Goal: Task Accomplishment & Management: Manage account settings

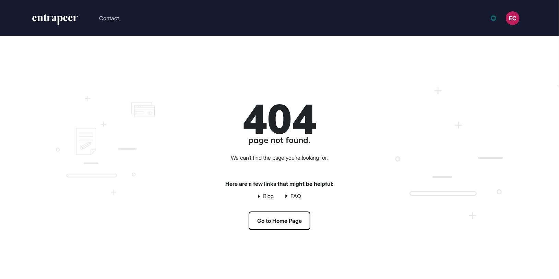
scroll to position [0, 0]
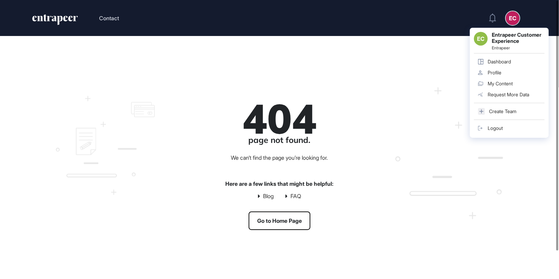
click at [497, 134] on div "EC Entrapeer Customer Experience Entrapeer Dashboard Profile My Content Request…" at bounding box center [509, 83] width 79 height 110
click at [496, 128] on div "Logout" at bounding box center [495, 128] width 15 height 5
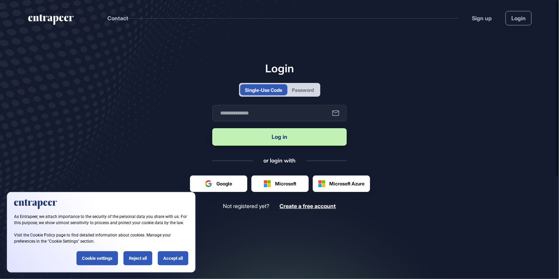
click at [302, 94] on div "Password" at bounding box center [303, 89] width 22 height 7
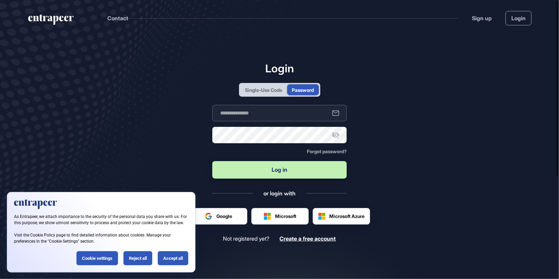
click at [285, 118] on input "text" at bounding box center [279, 113] width 134 height 16
type input "**********"
click at [212, 161] on button "Log in" at bounding box center [279, 169] width 134 height 17
